Goal: Task Accomplishment & Management: Manage account settings

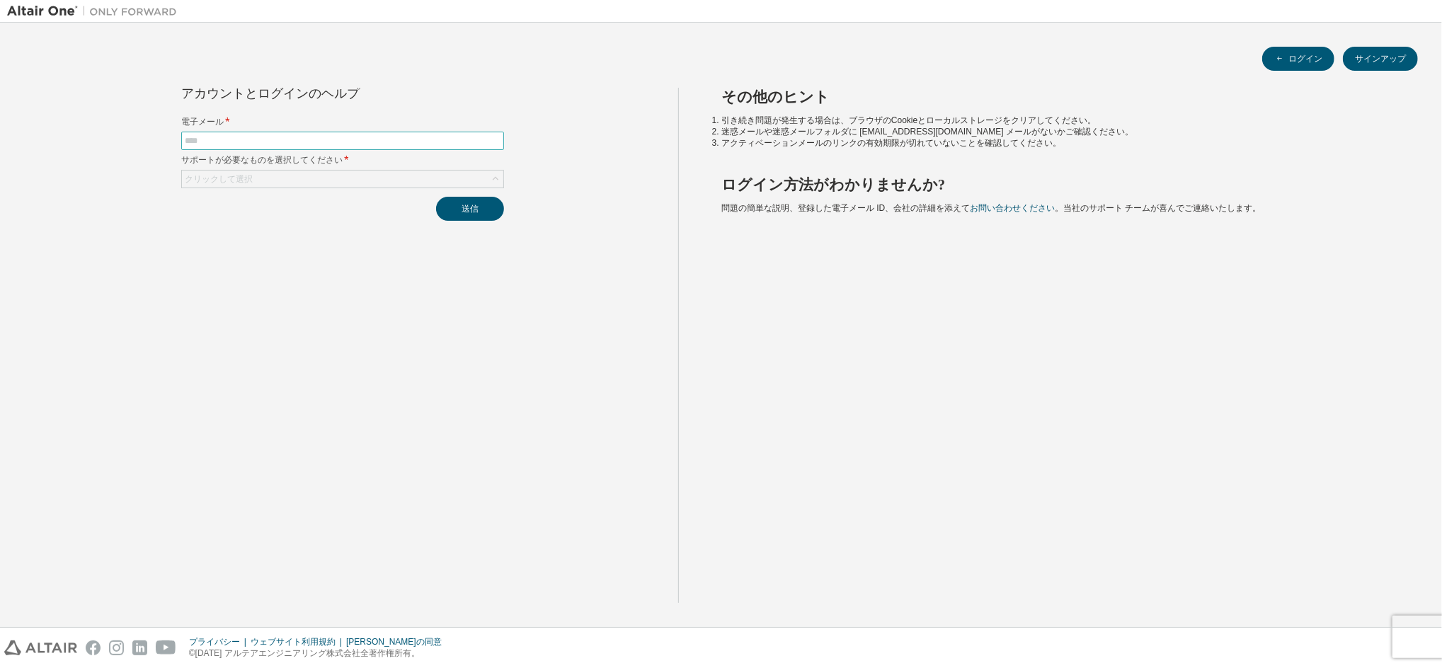
drag, startPoint x: 382, startPoint y: 130, endPoint x: 380, endPoint y: 137, distance: 7.2
click at [382, 132] on form "電子メール * サポートが必要なものを選択してください * クリックして選択" at bounding box center [342, 152] width 323 height 72
click at [380, 137] on input "text" at bounding box center [343, 140] width 316 height 11
type input "**********"
click at [425, 178] on div "クリックして選択" at bounding box center [342, 179] width 321 height 17
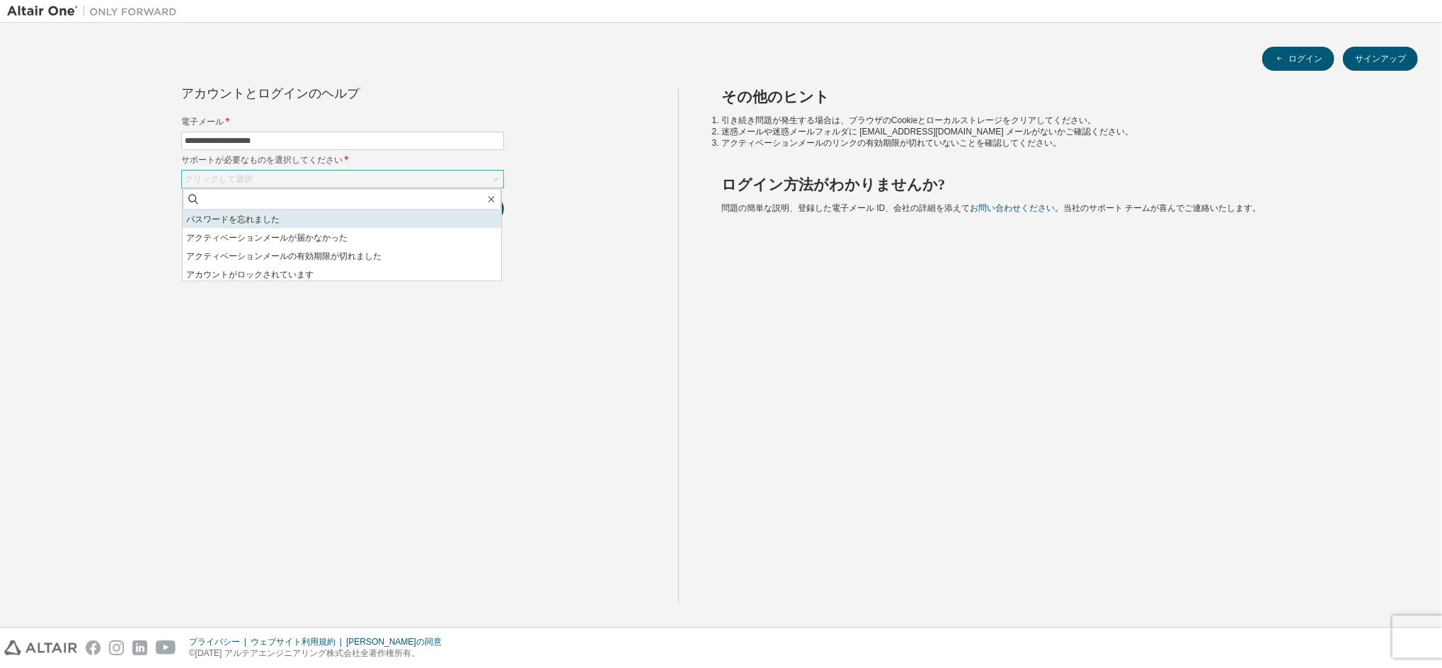
click at [427, 215] on li "パスワードを忘れました" at bounding box center [342, 219] width 319 height 18
click at [474, 198] on button "送信" at bounding box center [470, 209] width 68 height 24
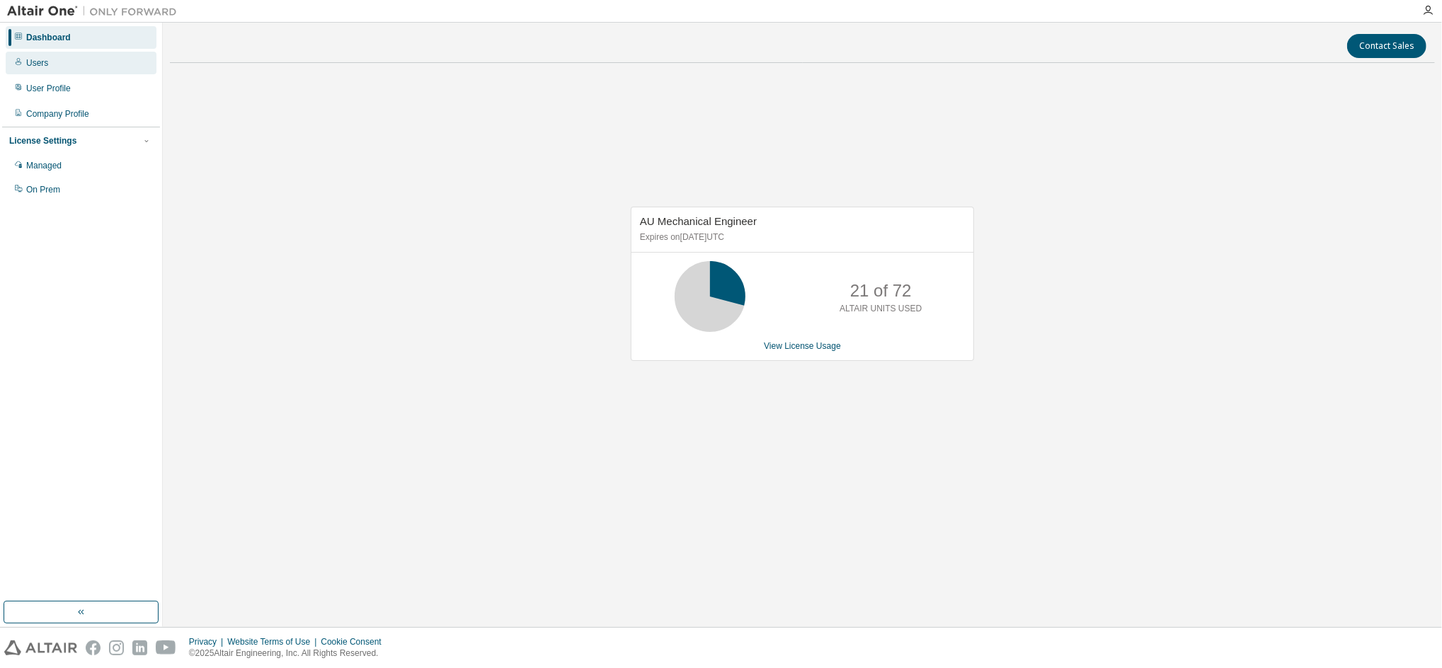
click at [47, 73] on div "Users" at bounding box center [81, 63] width 151 height 23
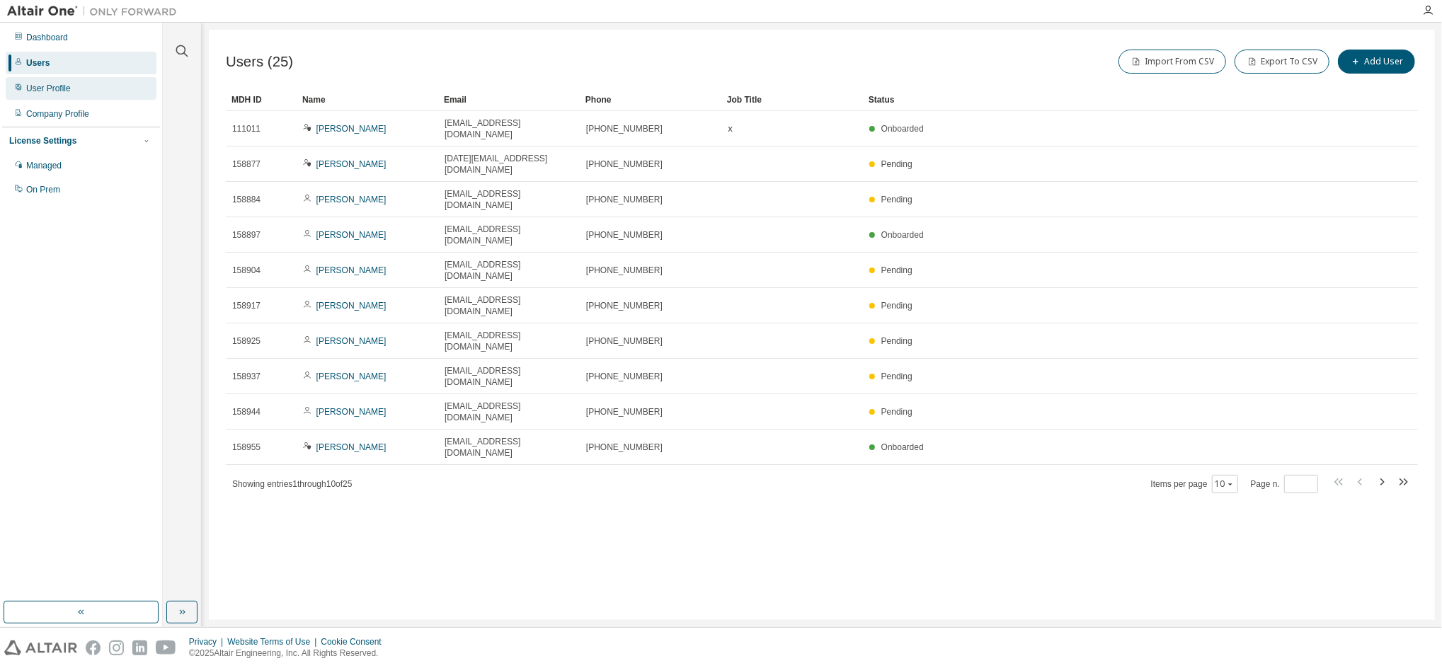
click at [51, 96] on div "User Profile" at bounding box center [81, 88] width 151 height 23
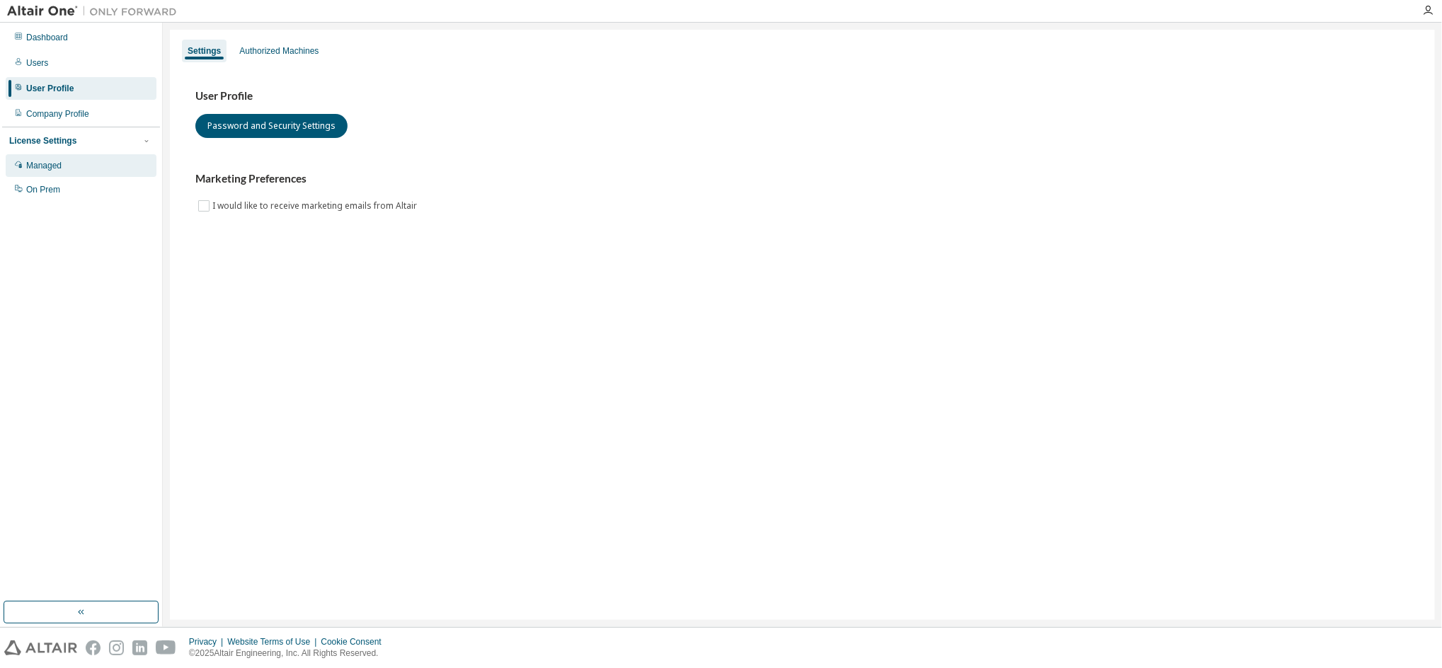
click at [66, 162] on div "Managed" at bounding box center [81, 165] width 151 height 23
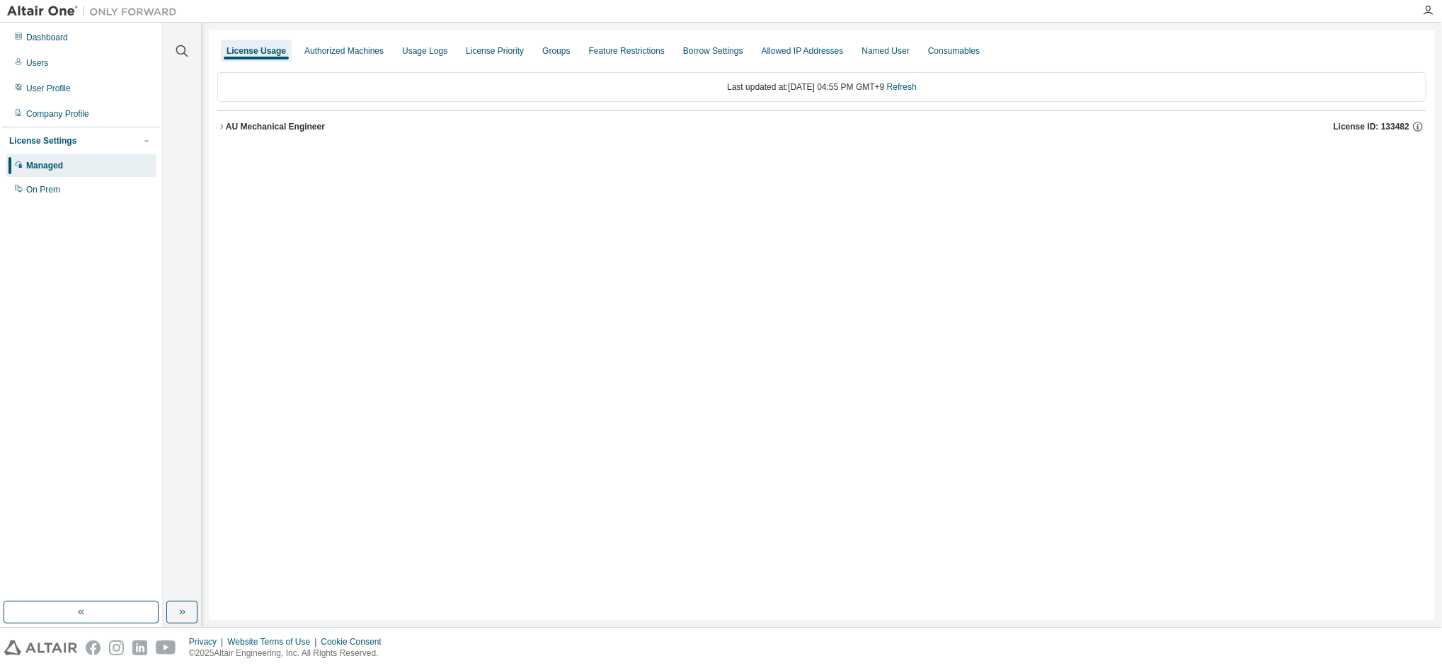
click at [226, 127] on div "AU Mechanical Engineer" at bounding box center [275, 126] width 99 height 11
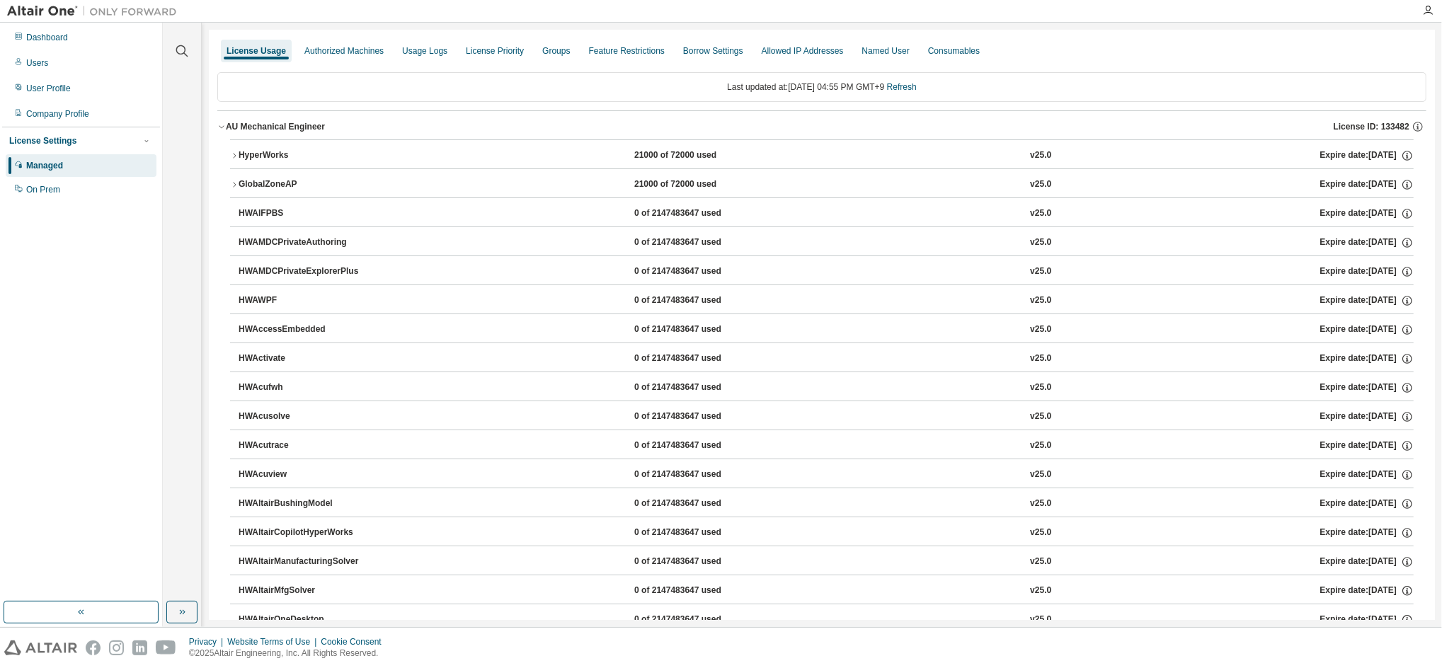
click at [234, 153] on icon "button" at bounding box center [234, 155] width 8 height 8
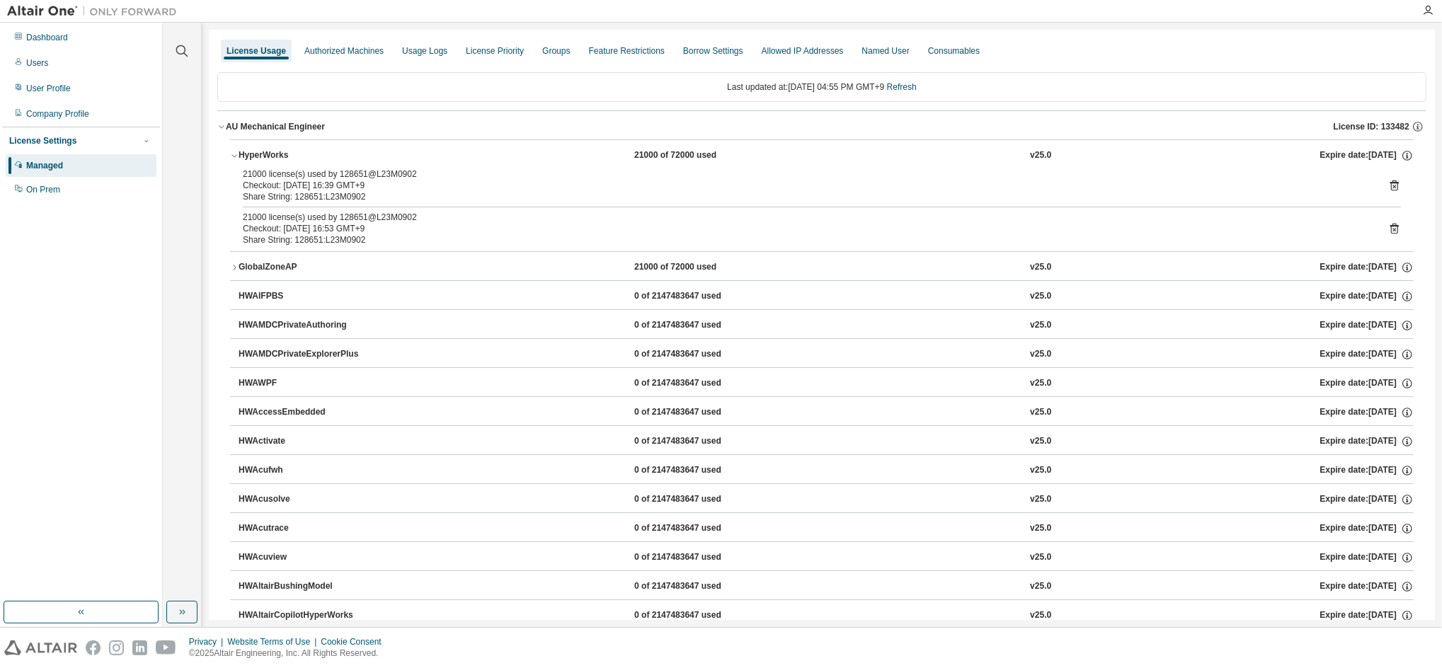
click at [233, 136] on button "AU Mechanical Engineer License ID: 133482" at bounding box center [821, 126] width 1209 height 31
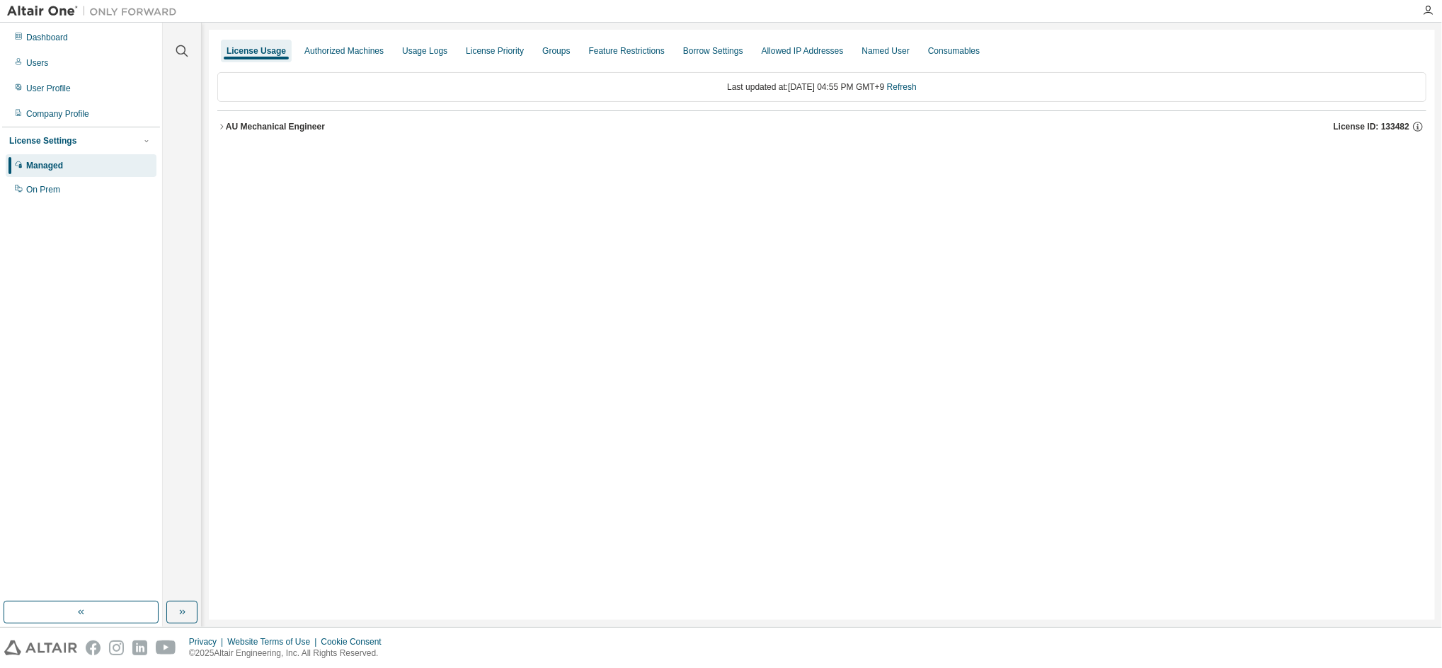
click at [232, 135] on button "AU Mechanical Engineer License ID: 133482" at bounding box center [821, 126] width 1209 height 31
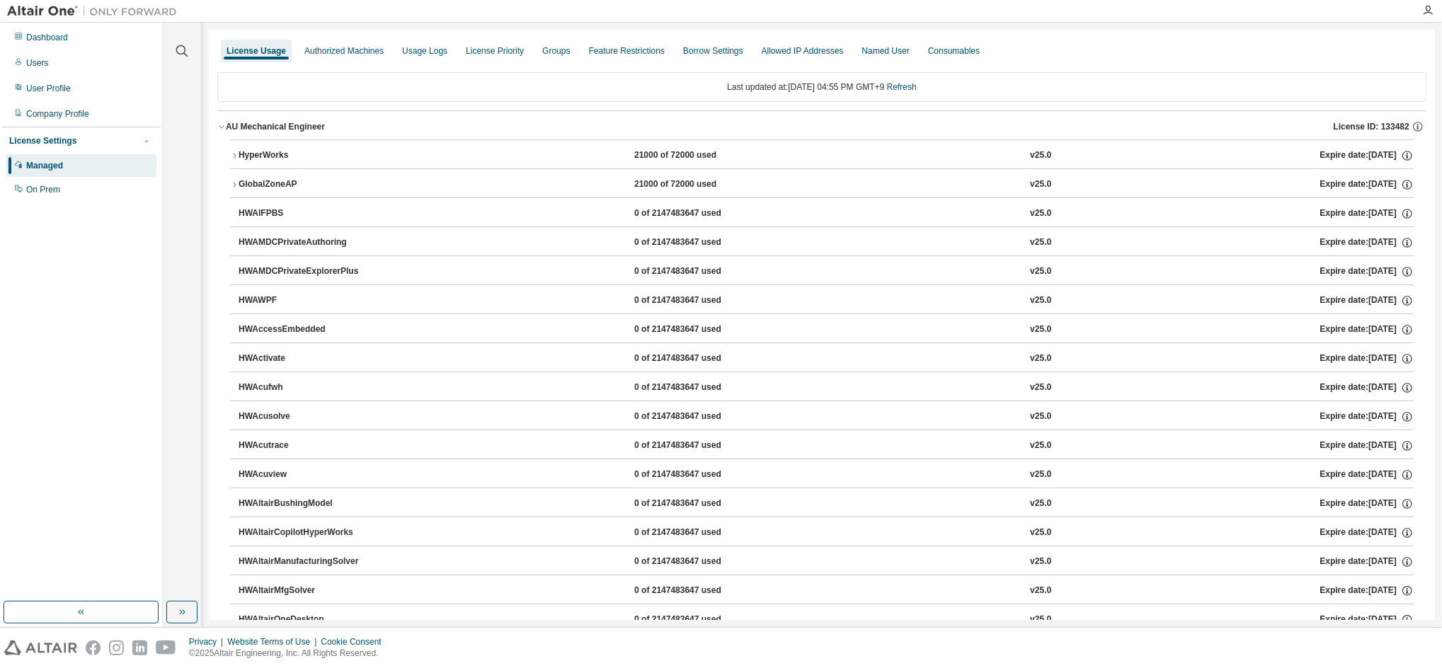
click at [239, 189] on div "GlobalZoneAP" at bounding box center [302, 184] width 127 height 13
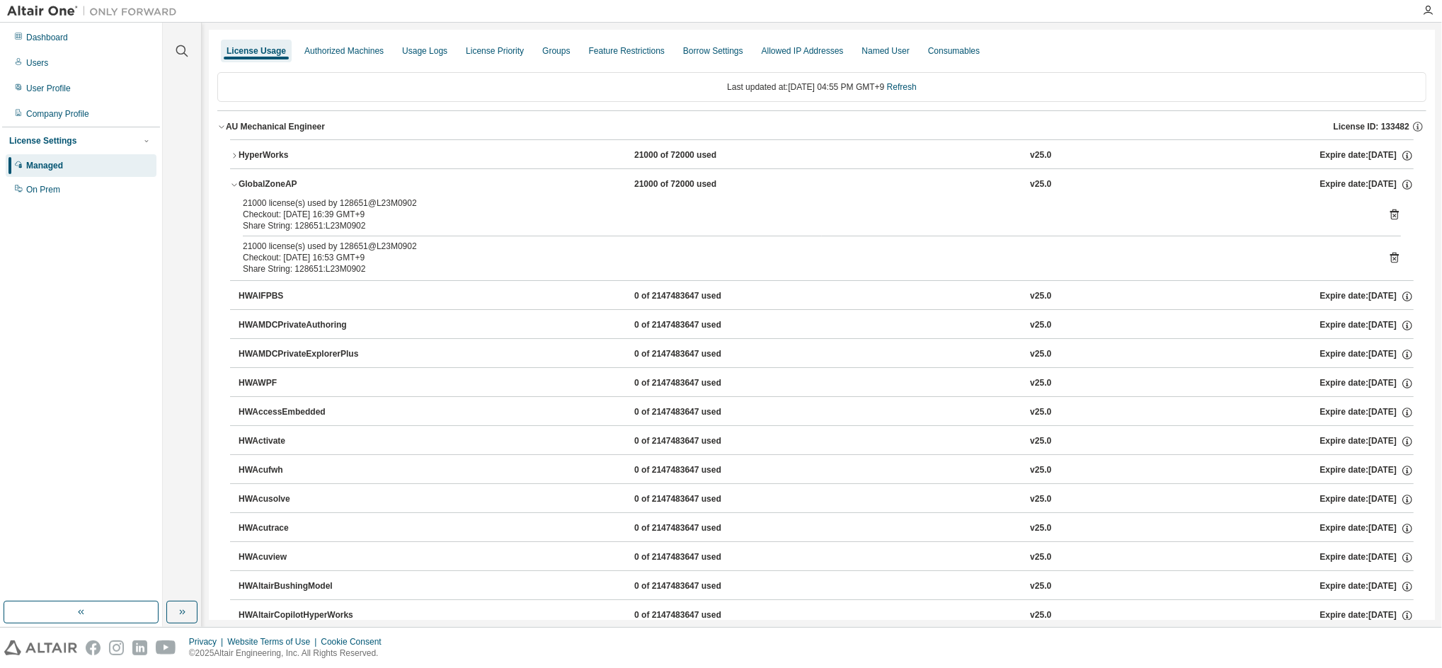
click at [231, 189] on button "GlobalZoneAP 21000 of 72000 used v25.0 Expire date: [DATE]" at bounding box center [822, 184] width 1184 height 31
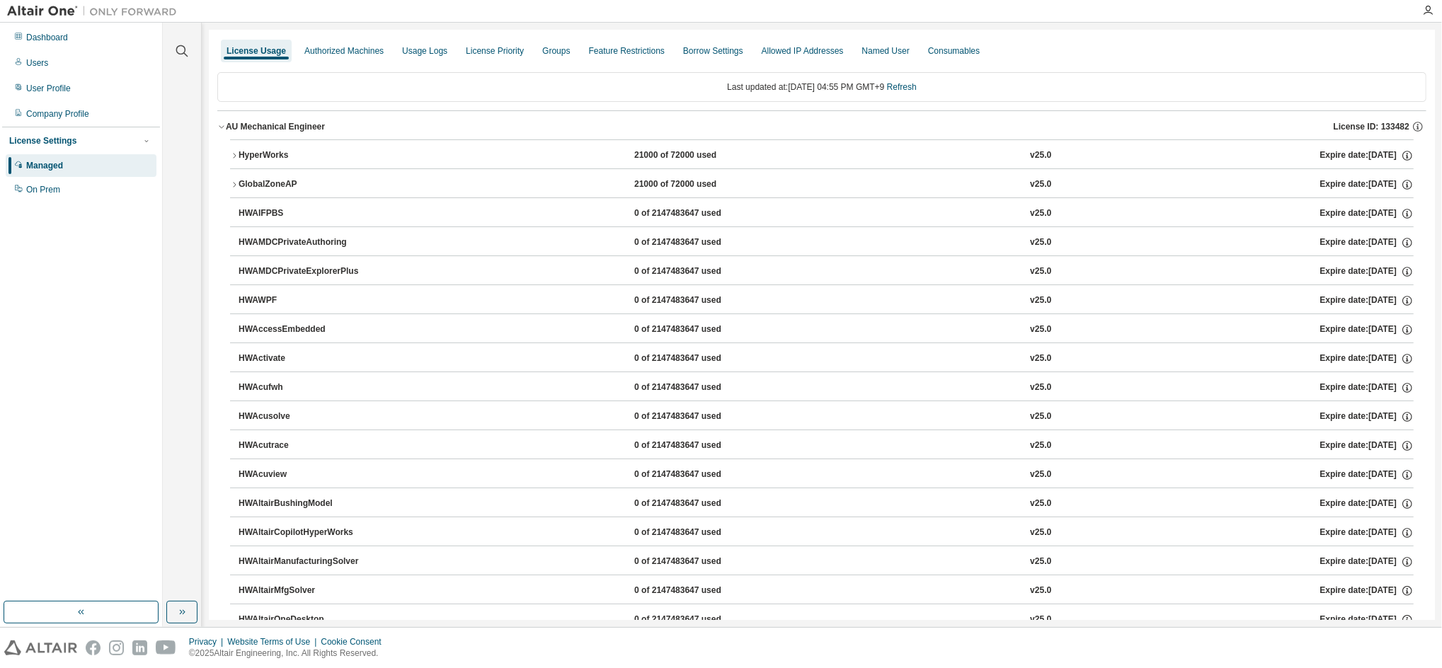
click at [244, 159] on div "HyperWorks" at bounding box center [302, 155] width 127 height 13
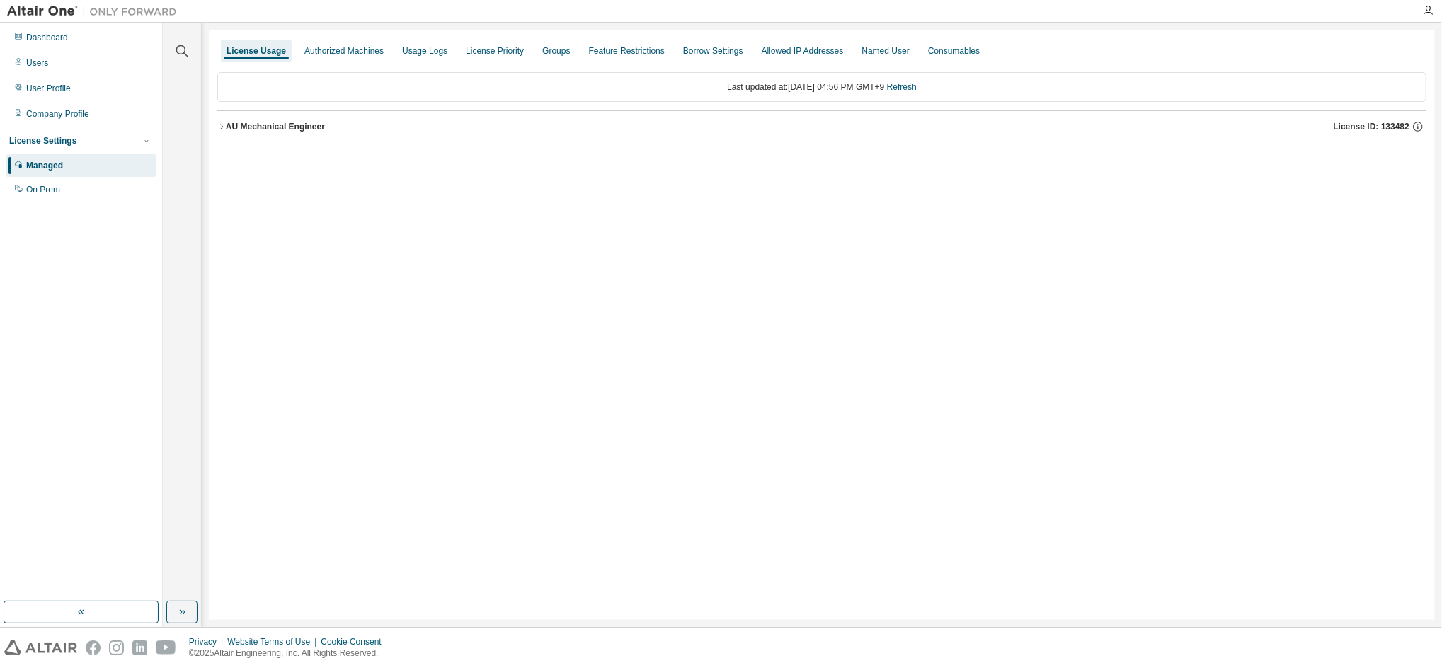
click at [228, 128] on div "AU Mechanical Engineer" at bounding box center [275, 126] width 99 height 11
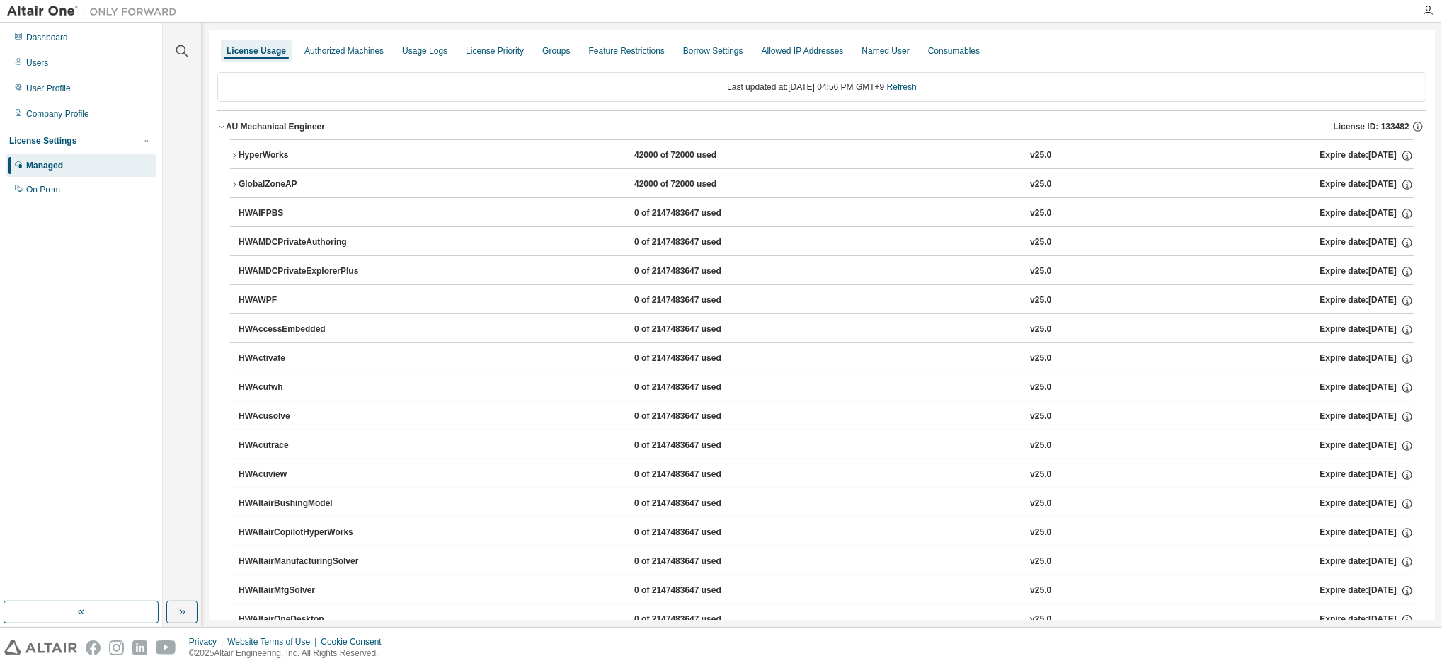
click at [242, 157] on div "HyperWorks" at bounding box center [302, 155] width 127 height 13
